Goal: Navigation & Orientation: Find specific page/section

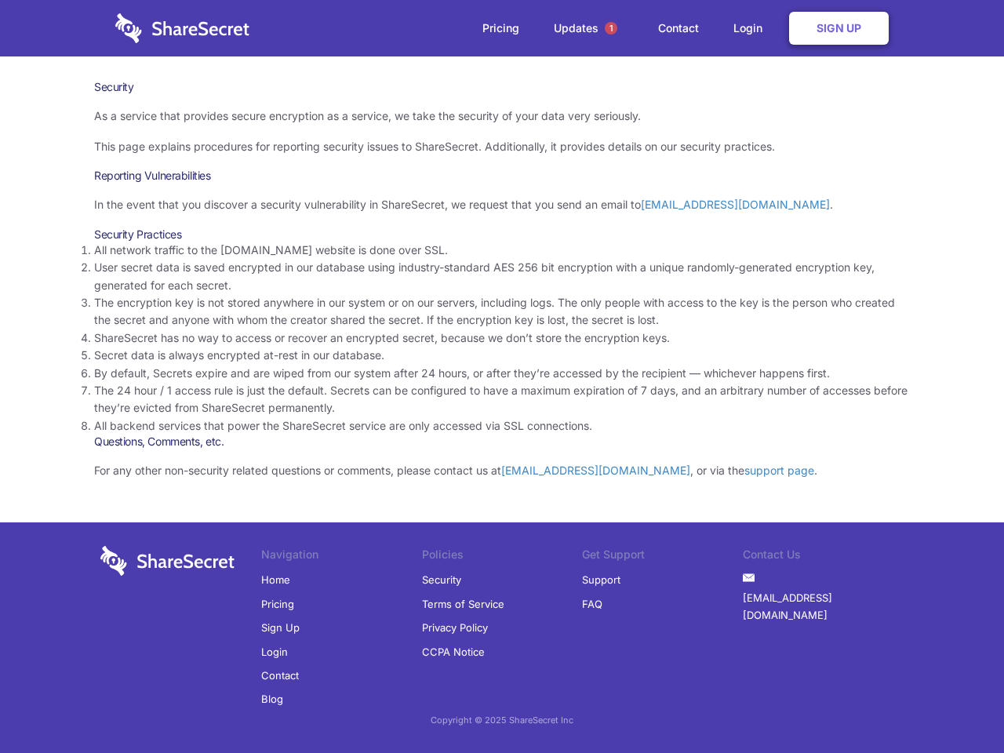
click at [502, 377] on li "By default, Secrets expire and are wiped from our system after 24 hours, or aft…" at bounding box center [502, 373] width 816 height 17
click at [611, 28] on span "1" at bounding box center [611, 28] width 13 height 13
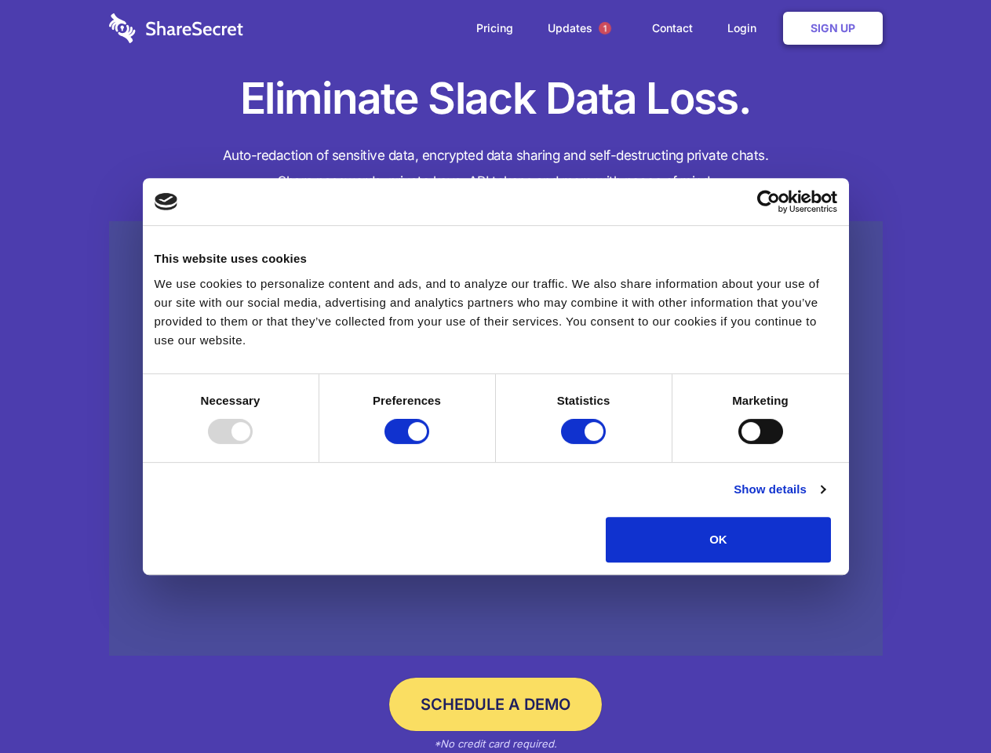
click at [253, 444] on div at bounding box center [230, 431] width 45 height 25
click at [429, 444] on input "Preferences" at bounding box center [406, 431] width 45 height 25
checkbox input "false"
click at [585, 444] on input "Statistics" at bounding box center [583, 431] width 45 height 25
checkbox input "false"
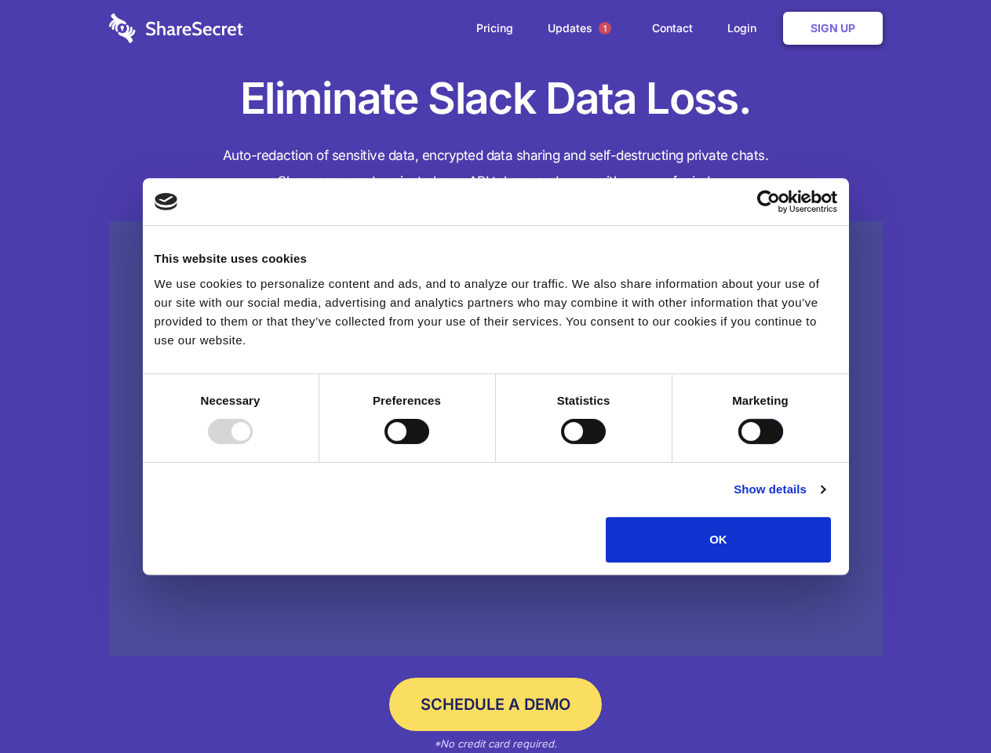
click at [738, 444] on input "Marketing" at bounding box center [760, 431] width 45 height 25
checkbox input "true"
click at [824, 499] on link "Show details" at bounding box center [778, 489] width 91 height 19
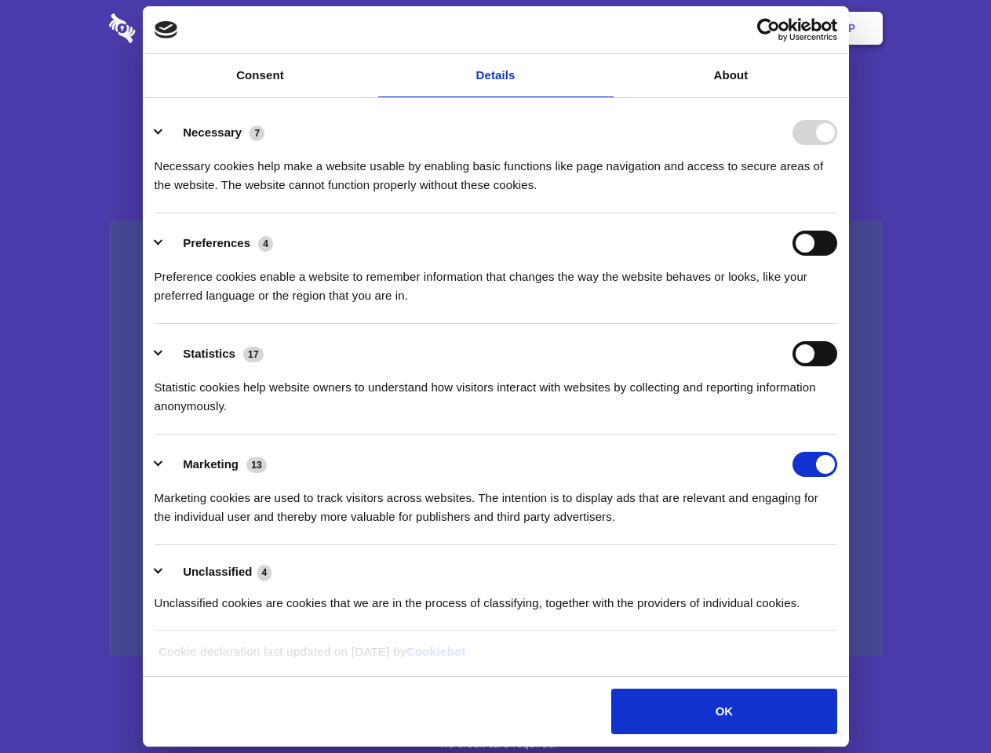
click at [837, 213] on li "Necessary 7 Necessary cookies help make a website usable by enabling basic func…" at bounding box center [496, 158] width 682 height 111
click at [604, 28] on span "1" at bounding box center [604, 28] width 13 height 13
